Goal: Communication & Community: Answer question/provide support

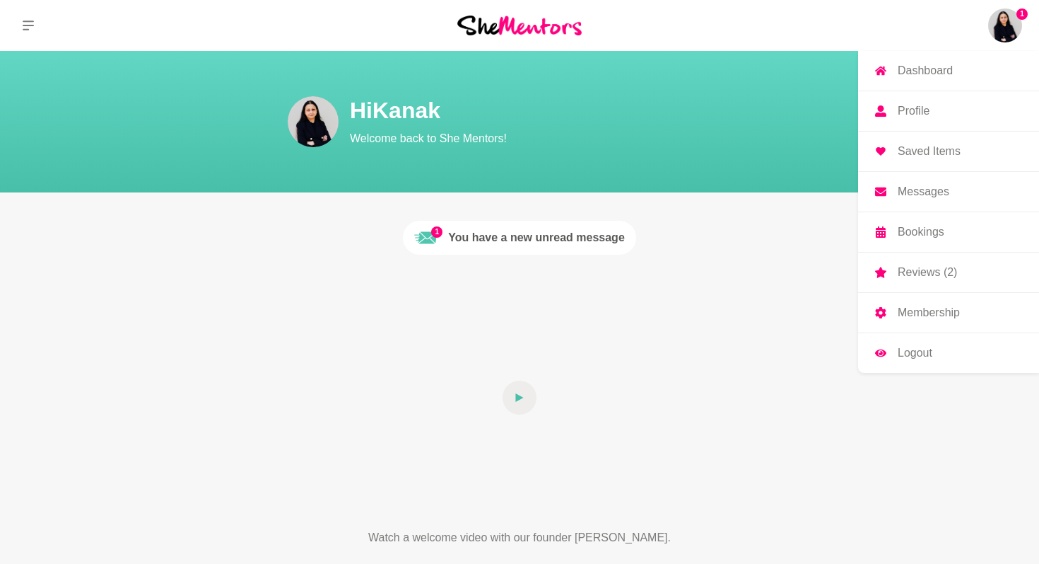
click at [1007, 28] on img at bounding box center [1005, 25] width 34 height 34
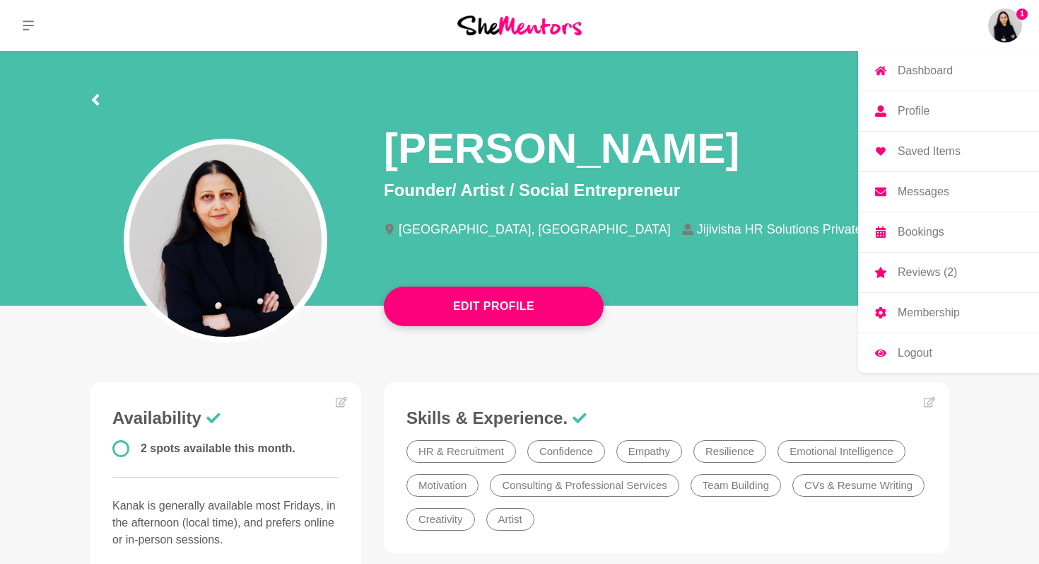
click at [917, 194] on p "Messages" at bounding box center [924, 191] width 52 height 11
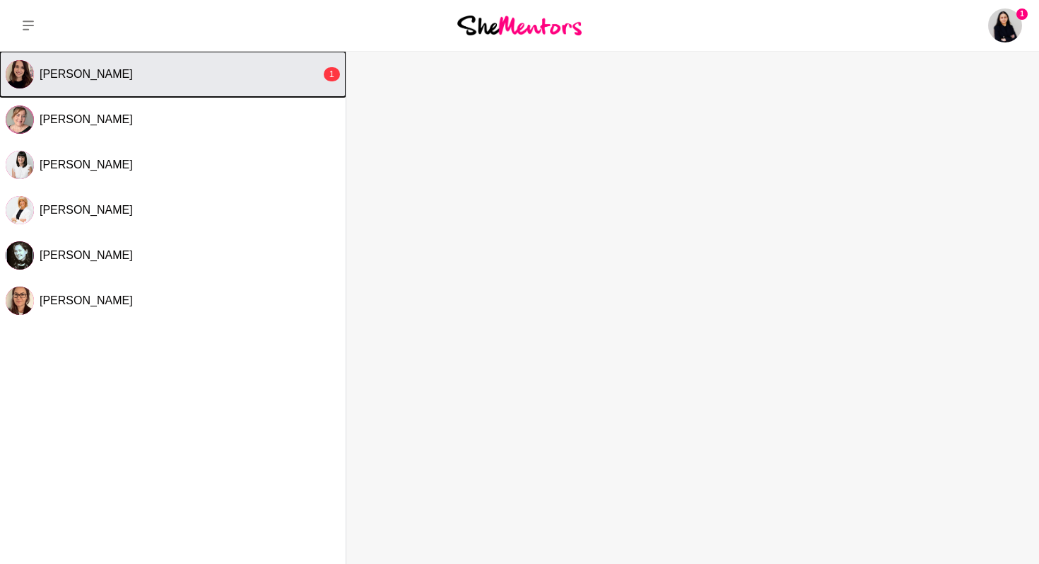
click at [80, 76] on span "[PERSON_NAME]" at bounding box center [86, 74] width 93 height 12
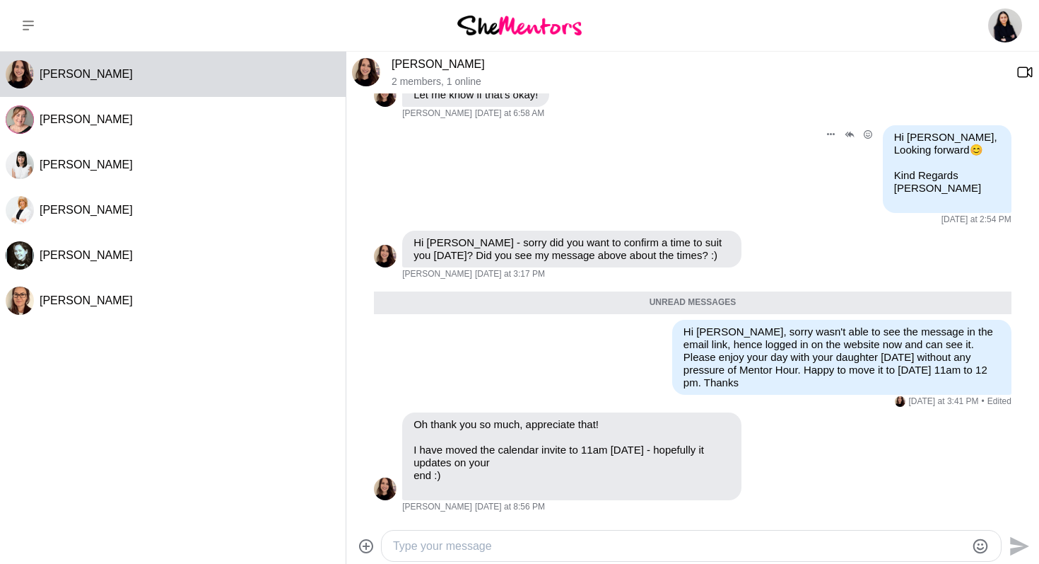
scroll to position [1976, 0]
click at [395, 545] on textarea "Type your message" at bounding box center [679, 545] width 573 height 17
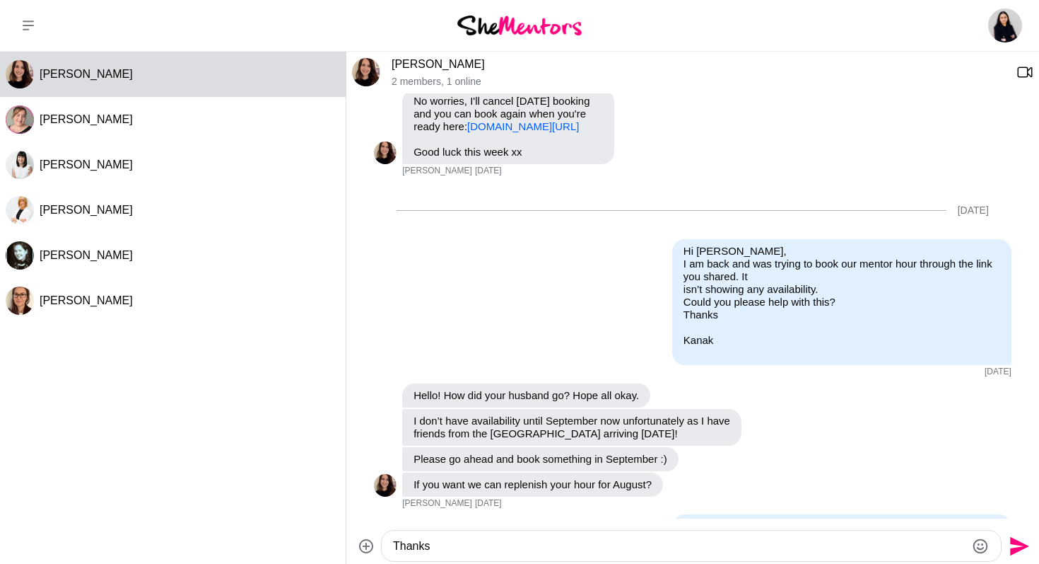
scroll to position [1121, 0]
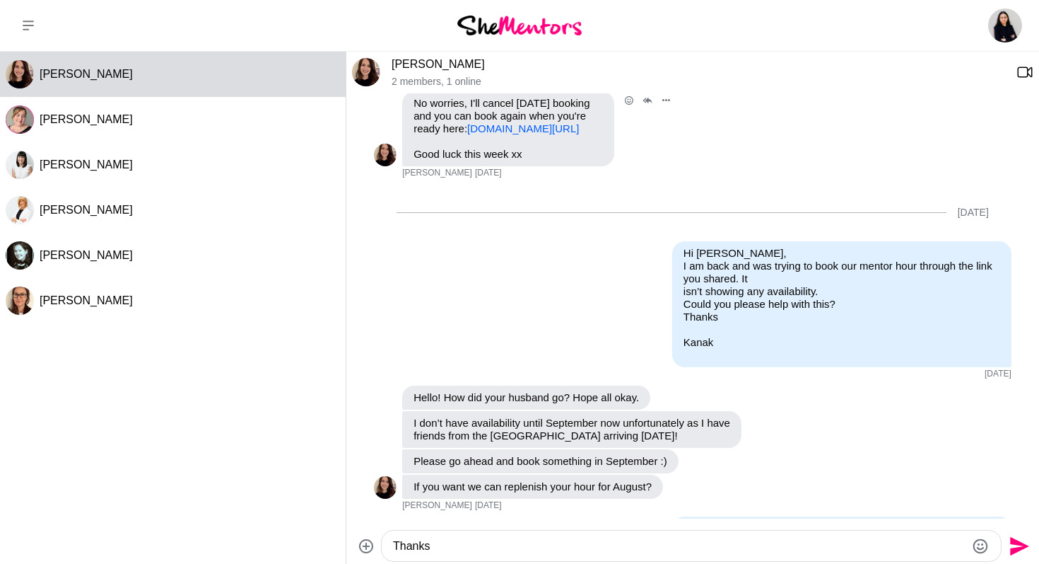
click at [571, 134] on link "[DOMAIN_NAME][URL]" at bounding box center [523, 128] width 112 height 12
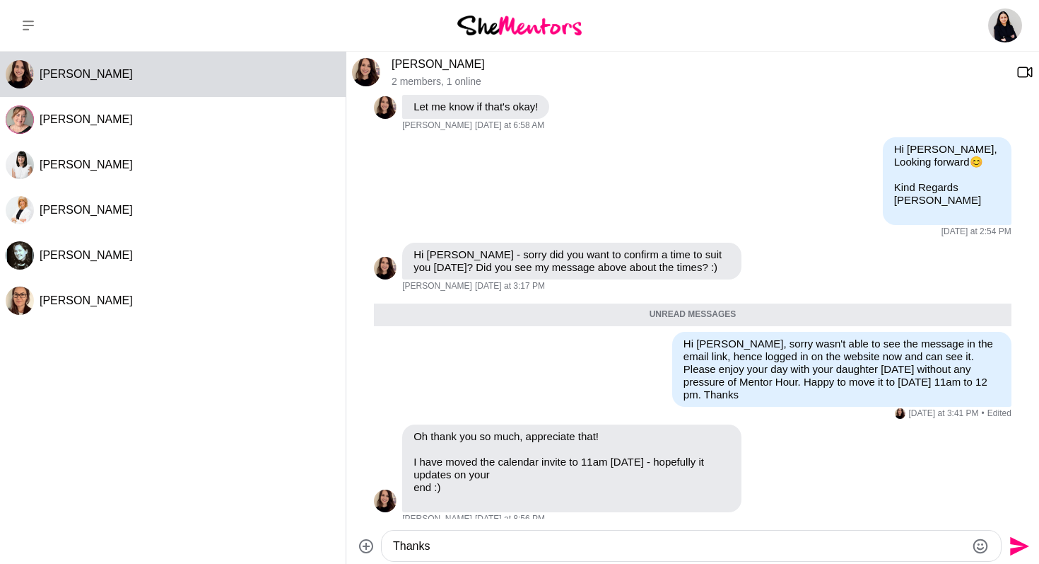
scroll to position [1976, 0]
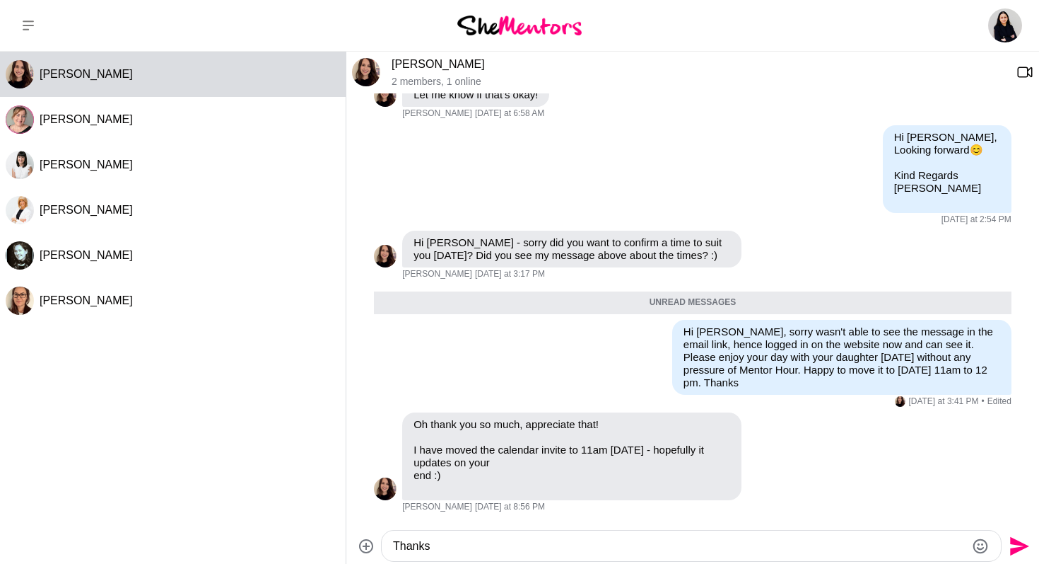
click at [462, 546] on textarea "Thanks" at bounding box center [679, 545] width 573 height 17
type textarea "Thanks [PERSON_NAME], see you [DATE]:)"
click at [1024, 541] on icon "Send" at bounding box center [1018, 546] width 23 height 23
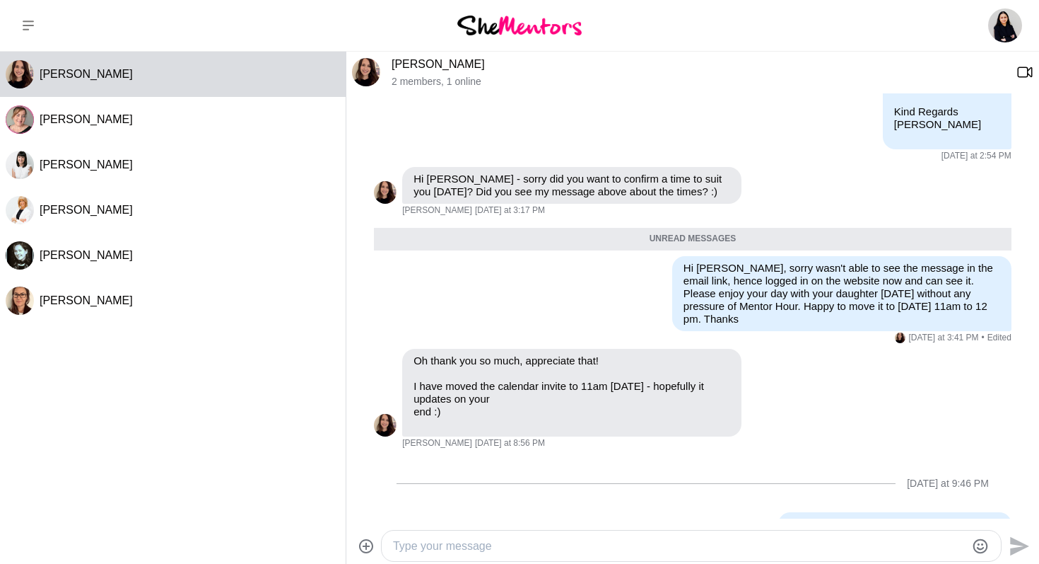
scroll to position [2075, 0]
